Goal: Task Accomplishment & Management: Complete application form

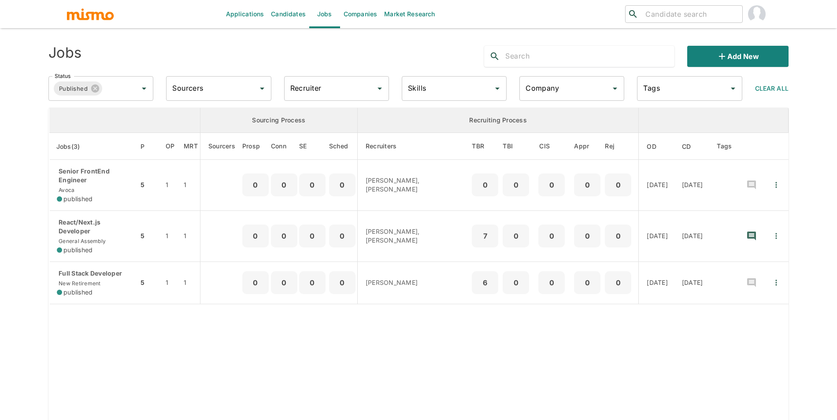
click at [275, 9] on link "Candidates" at bounding box center [288, 14] width 42 height 28
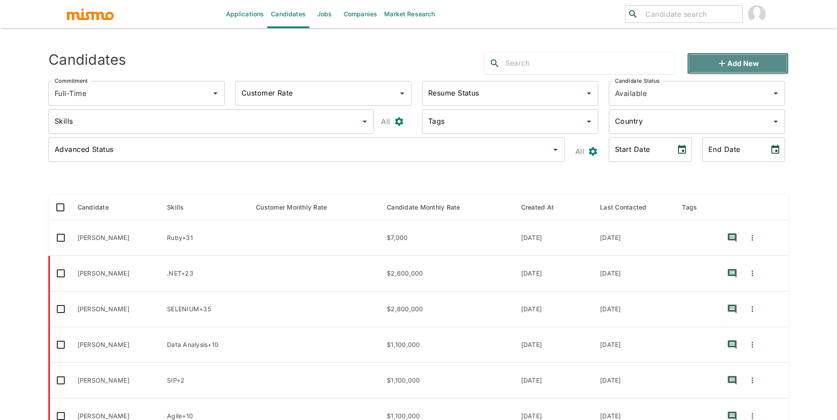
click at [727, 53] on button "Add new" at bounding box center [737, 63] width 101 height 21
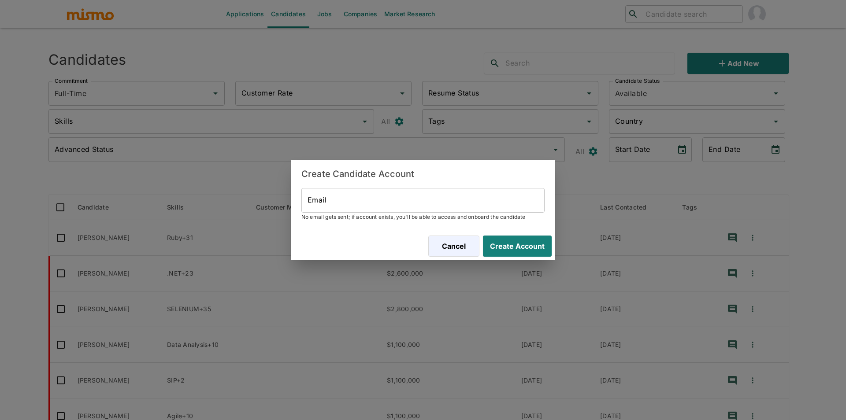
click at [416, 211] on input "Email" at bounding box center [422, 200] width 243 height 25
paste input "pmonfort@gmail.com"
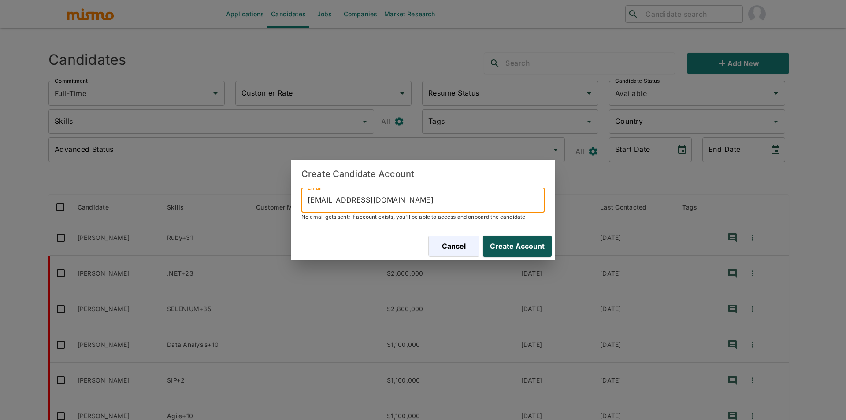
type input "pmonfort@gmail.com"
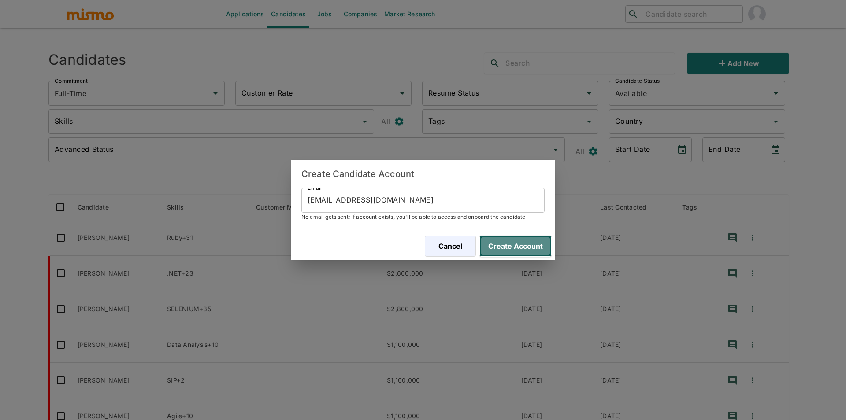
click at [514, 241] on button "Create Account" at bounding box center [515, 246] width 72 height 21
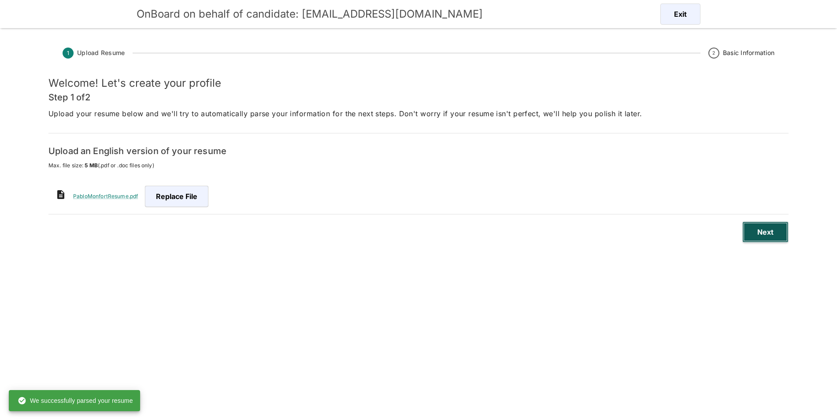
click at [765, 237] on button "Next" at bounding box center [765, 232] width 46 height 21
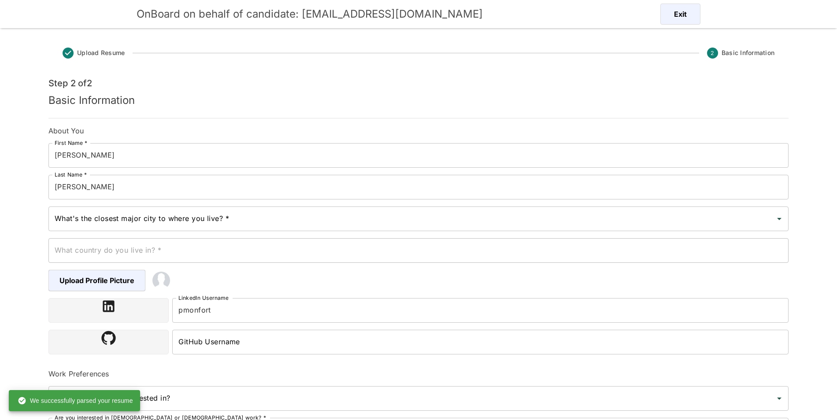
click at [157, 215] on div "What's the closest major city to where you live? * What's the closest major cit…" at bounding box center [418, 219] width 740 height 25
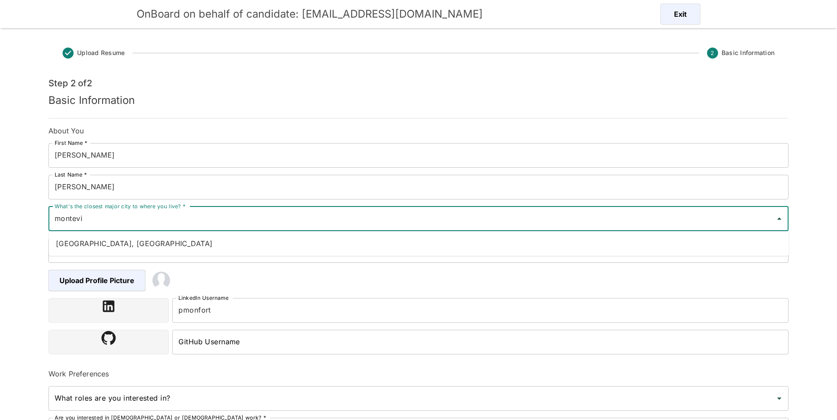
click at [139, 237] on li "Montevideo, Uruguay" at bounding box center [419, 244] width 740 height 18
type input "Montevideo, Uruguay"
type input "Uruguay"
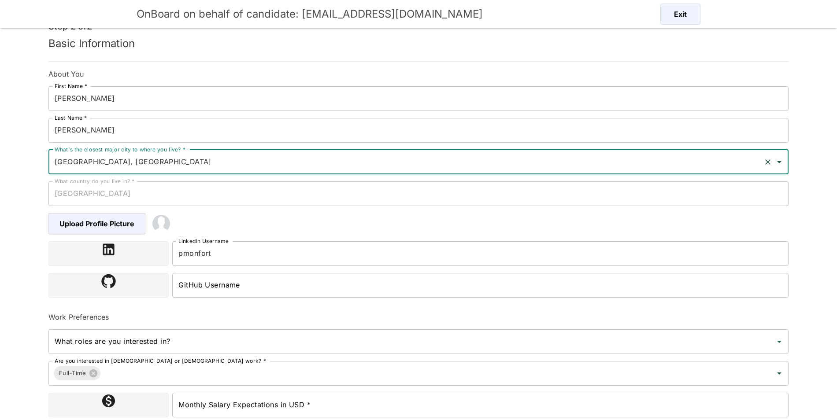
scroll to position [122, 0]
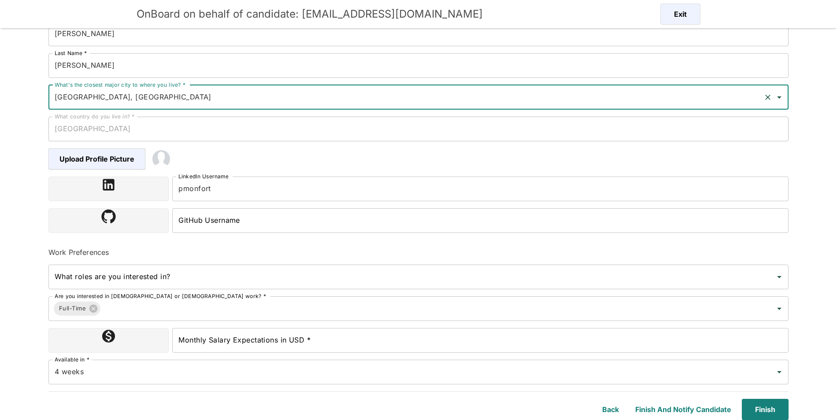
type input "Montevideo, Uruguay"
click at [306, 342] on input "Monthly Salary Expectations in USD *" at bounding box center [480, 340] width 616 height 25
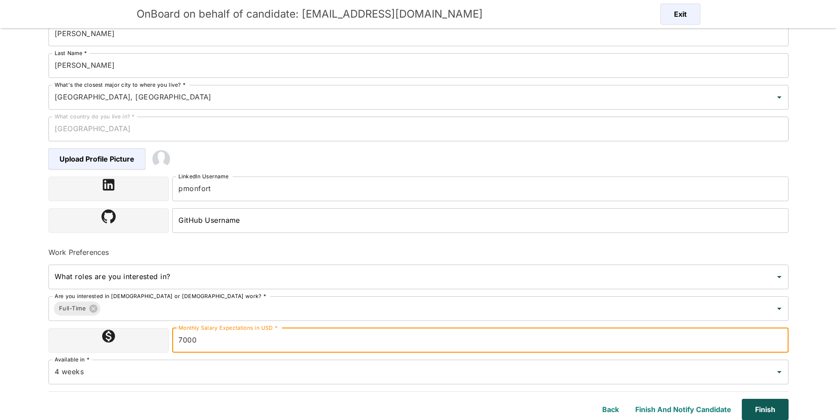
type input "7000"
click at [776, 407] on button "Finish" at bounding box center [763, 409] width 50 height 21
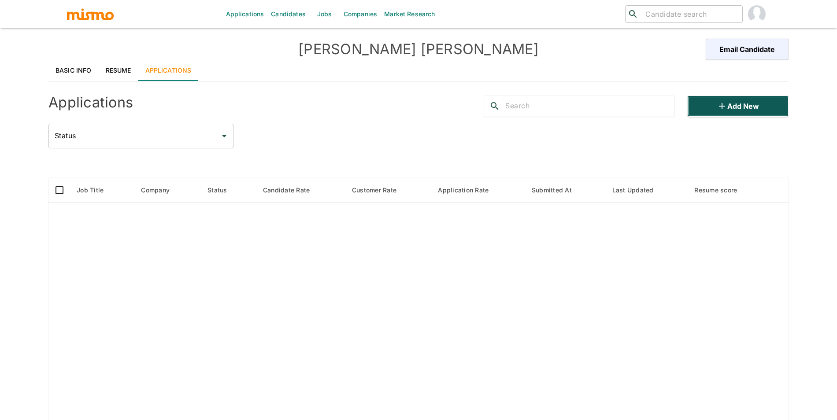
click at [744, 106] on button "Add new" at bounding box center [737, 106] width 101 height 21
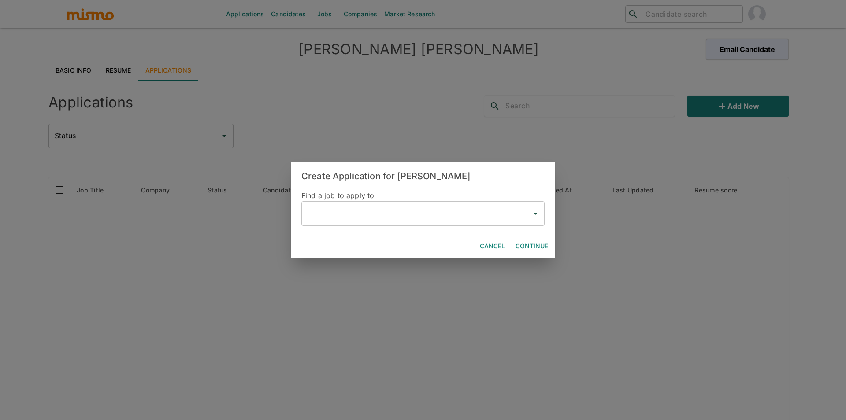
click at [374, 219] on input "text" at bounding box center [416, 213] width 222 height 17
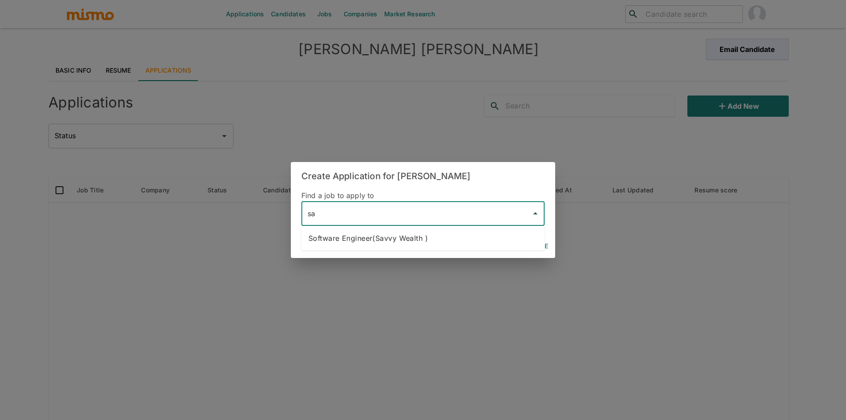
click at [376, 231] on li "Software Engineer(Savvy Wealth )" at bounding box center [422, 239] width 243 height 18
type input "Software Engineer(Savvy Wealth )"
click at [518, 244] on button "Continue" at bounding box center [532, 246] width 40 height 16
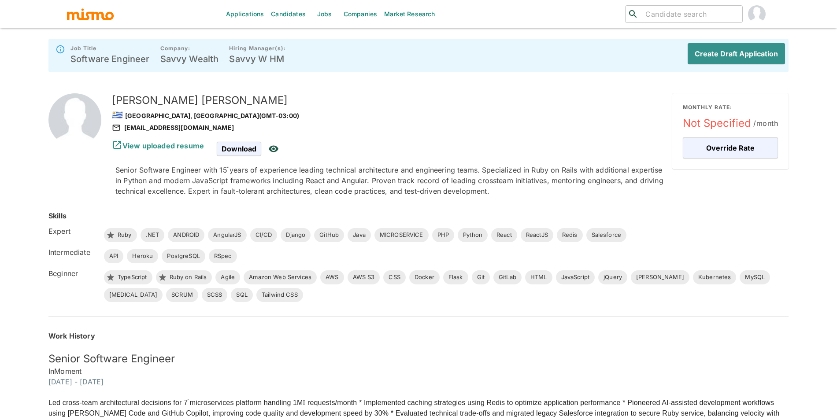
click at [731, 66] on div "Create Draft Application" at bounding box center [733, 55] width 104 height 28
click at [732, 53] on button "Create Draft Application" at bounding box center [734, 53] width 101 height 21
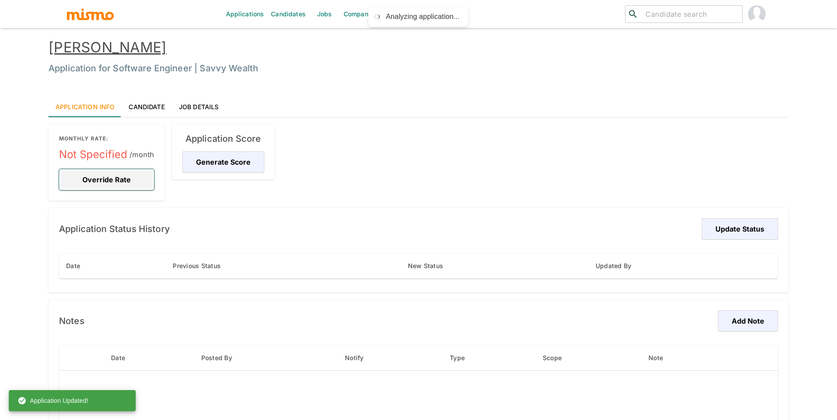
click at [94, 173] on button "Override Rate" at bounding box center [106, 179] width 95 height 21
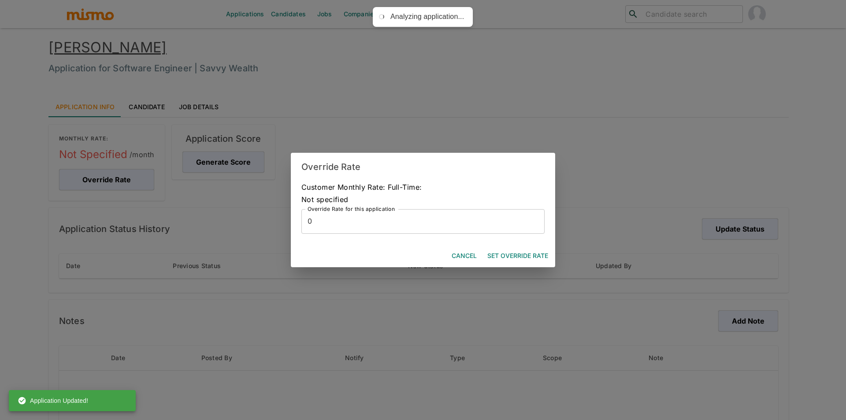
click at [338, 226] on input "0" at bounding box center [422, 221] width 243 height 25
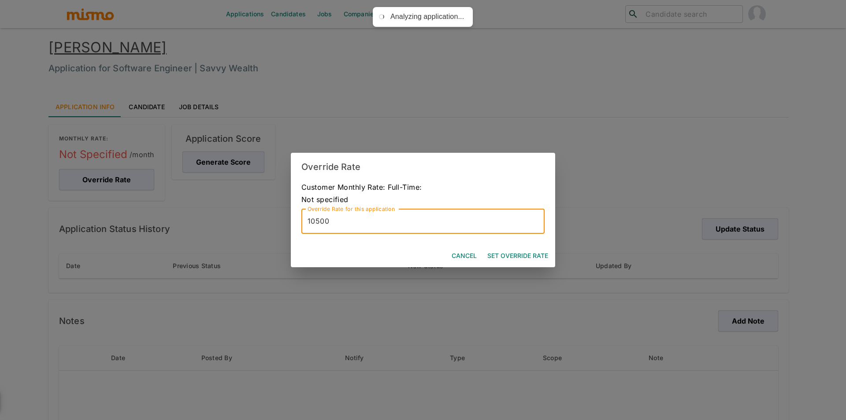
type input "10500"
click at [496, 259] on button "Set Override Rate" at bounding box center [518, 256] width 68 height 16
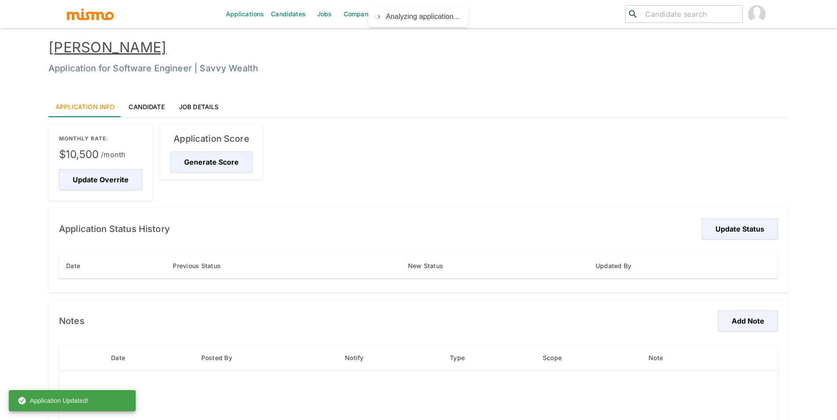
click at [172, 181] on div "Application Score Generate Score" at bounding box center [208, 159] width 110 height 83
click at [196, 165] on button "Generate Score" at bounding box center [212, 162] width 85 height 21
click at [730, 222] on button "Update Status" at bounding box center [738, 228] width 79 height 21
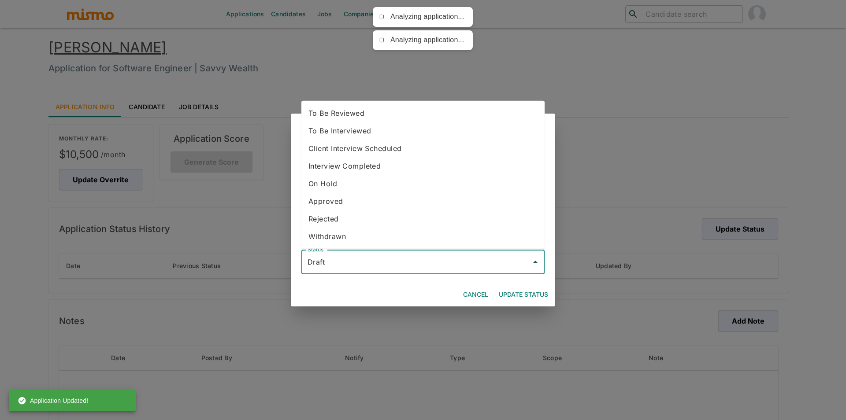
click at [458, 261] on input "Draft" at bounding box center [416, 262] width 222 height 17
click at [358, 113] on li "To Be Reviewed" at bounding box center [422, 113] width 243 height 18
type input "To Be Reviewed"
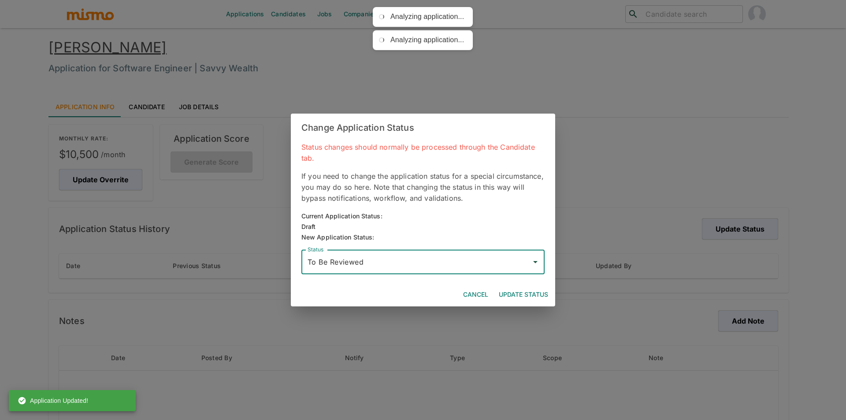
click at [531, 285] on div "Cancel Update Status" at bounding box center [423, 294] width 264 height 23
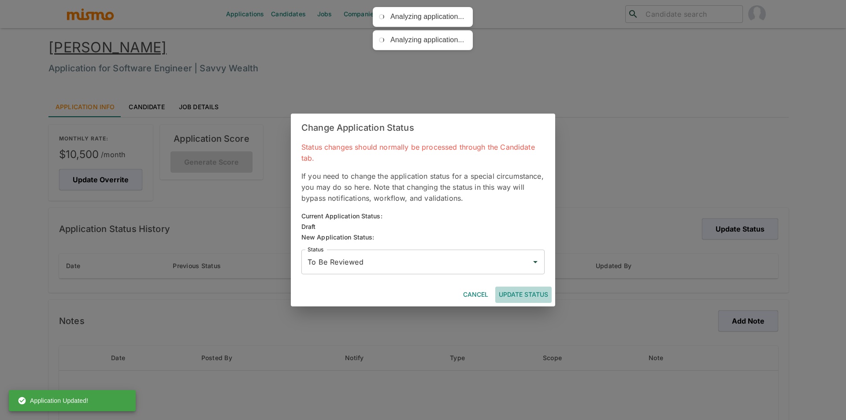
click at [529, 288] on button "Update Status" at bounding box center [523, 295] width 56 height 16
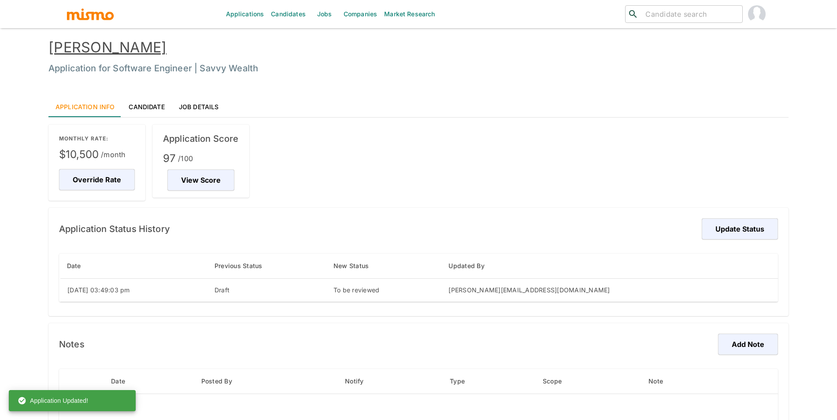
click at [318, 14] on link "Jobs" at bounding box center [324, 14] width 31 height 28
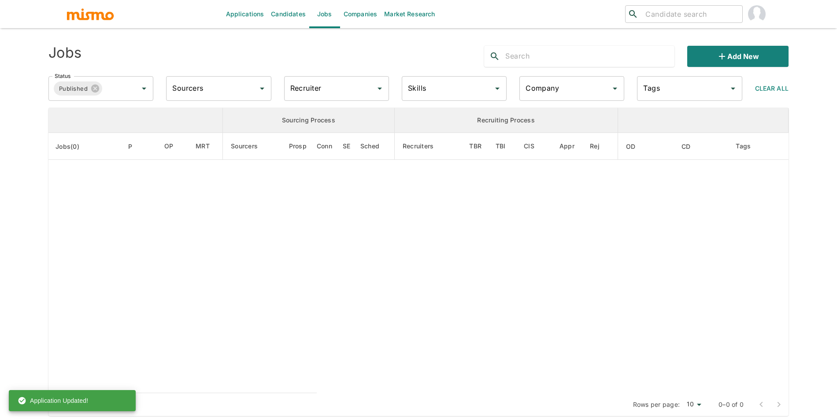
click at [555, 97] on div "Company" at bounding box center [571, 88] width 105 height 25
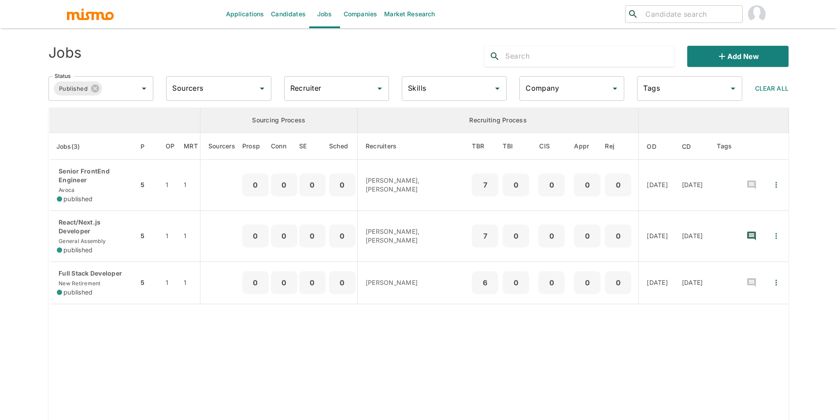
click at [555, 97] on div "Company" at bounding box center [571, 88] width 105 height 25
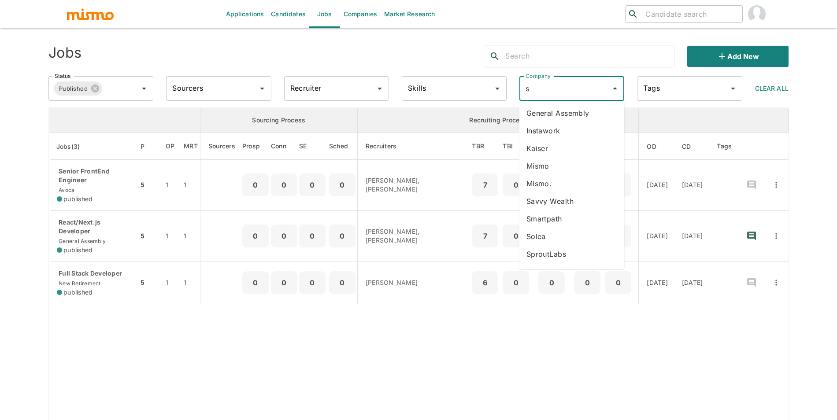
type input "sm"
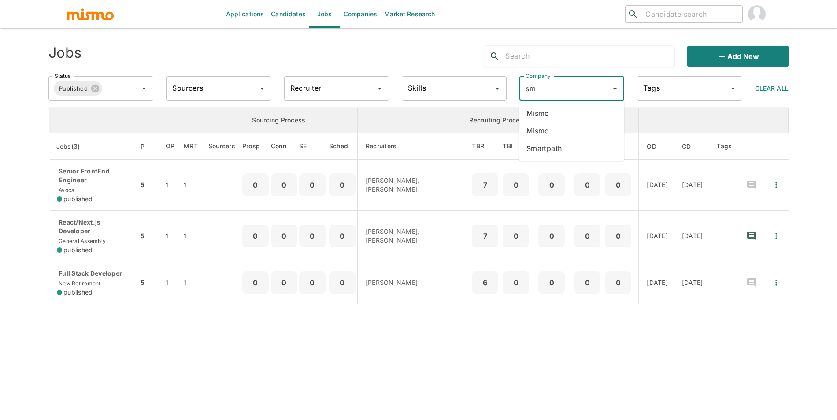
click at [557, 149] on li "Smartpath" at bounding box center [571, 149] width 105 height 18
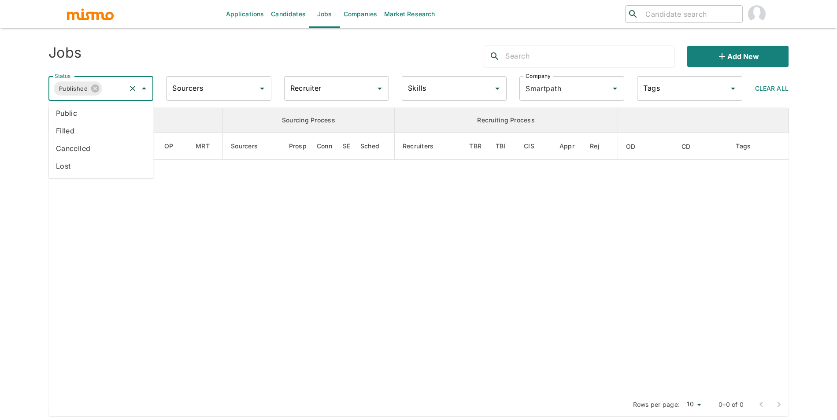
click at [118, 93] on input "Status" at bounding box center [114, 88] width 21 height 17
click at [109, 118] on li "Public" at bounding box center [101, 113] width 105 height 18
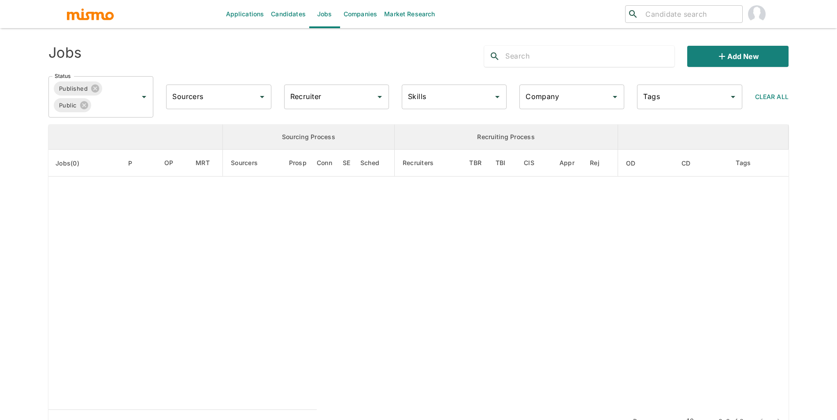
type input "Smartpath"
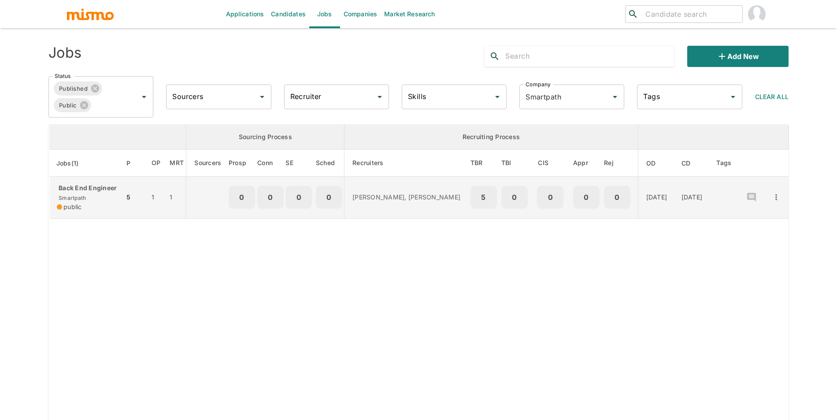
click at [106, 180] on td "Back End Engineer Smartpath public" at bounding box center [86, 198] width 75 height 42
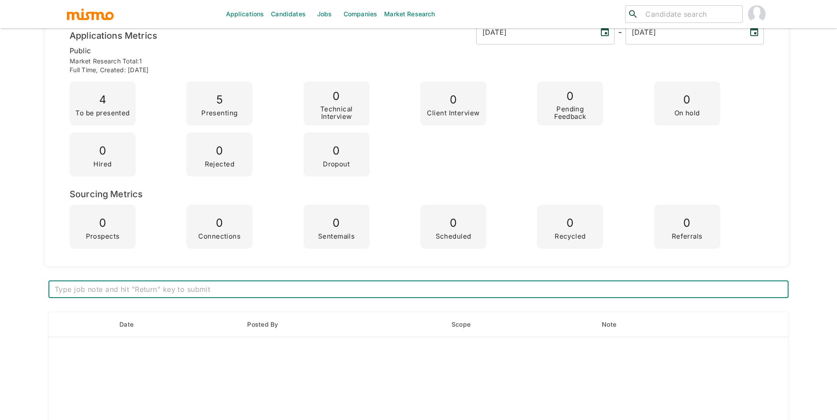
scroll to position [11, 0]
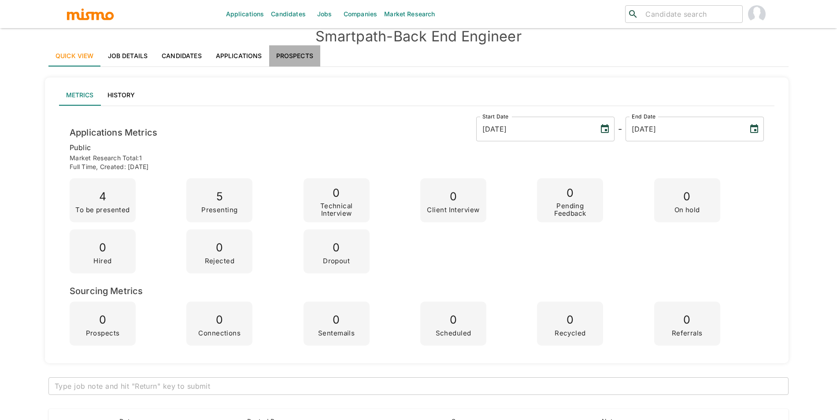
click at [298, 60] on link "Prospects" at bounding box center [294, 55] width 51 height 21
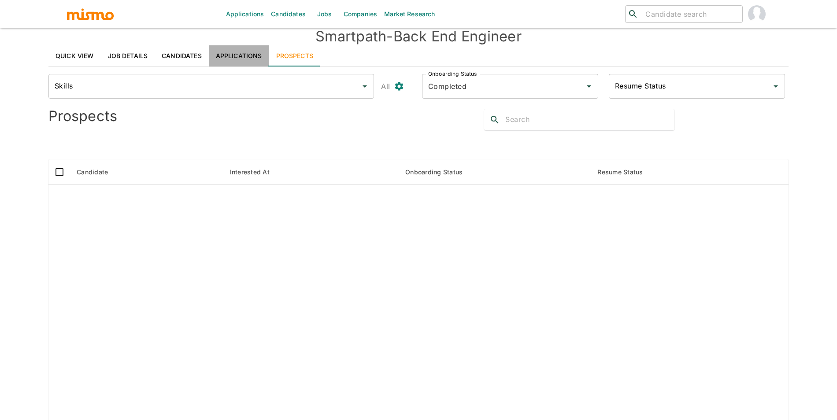
click at [248, 58] on link "Applications" at bounding box center [239, 55] width 60 height 21
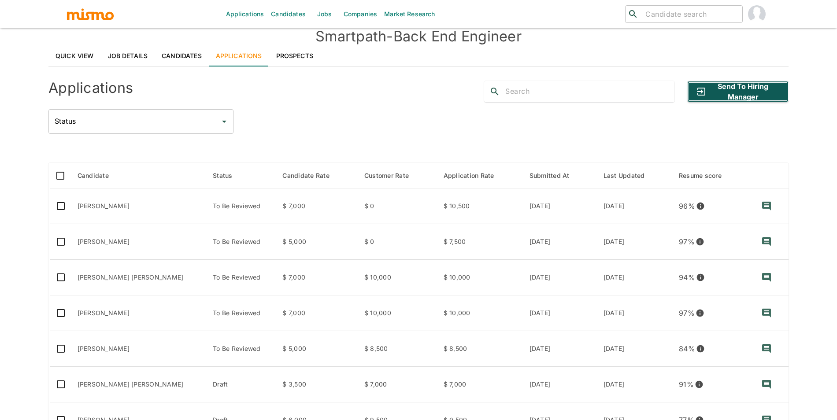
click at [736, 93] on button "Send to Hiring Manager" at bounding box center [737, 91] width 101 height 21
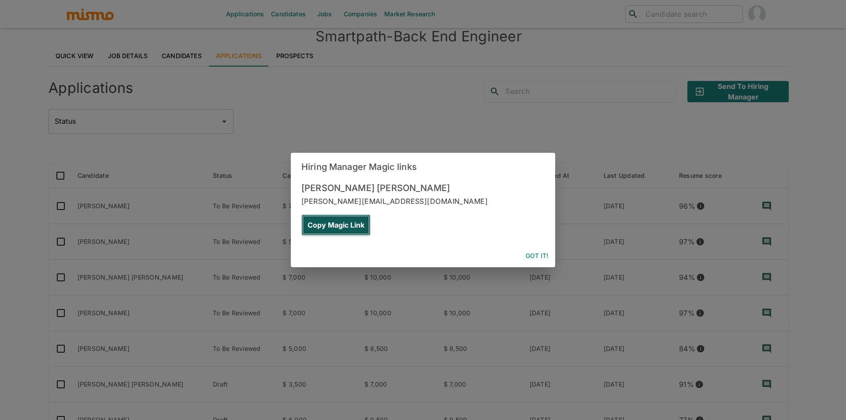
click at [370, 215] on button "Copy Magic Link" at bounding box center [335, 225] width 69 height 21
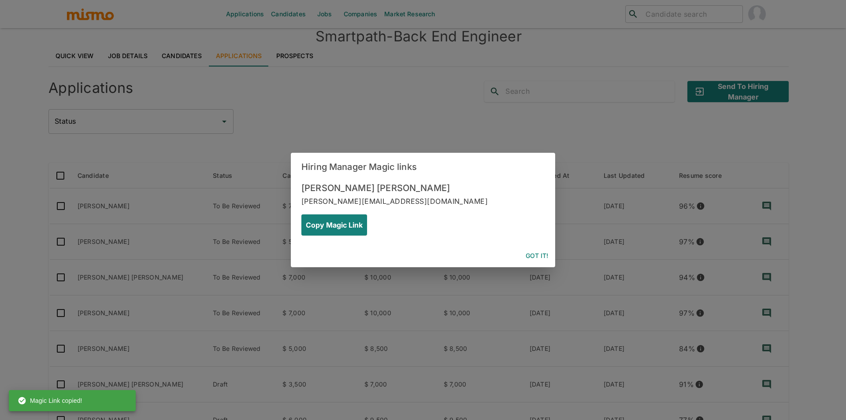
click at [536, 248] on button "Got it!" at bounding box center [537, 256] width 30 height 16
